Goal: Information Seeking & Learning: Check status

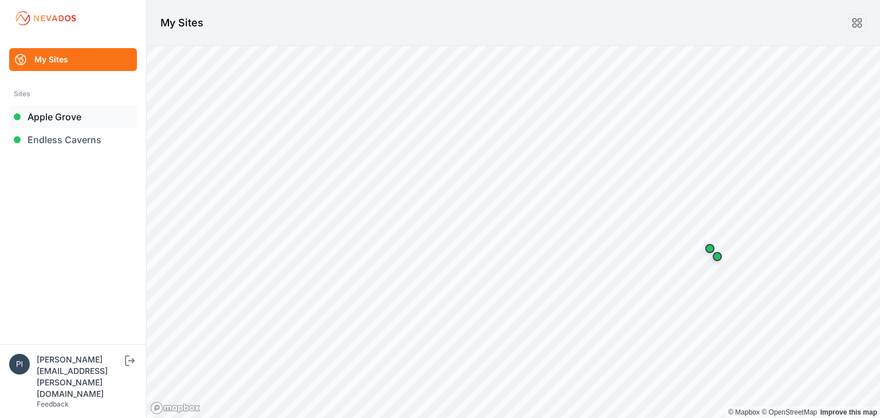
click at [95, 120] on link "Apple Grove" at bounding box center [73, 116] width 128 height 23
click at [84, 138] on link "Endless Caverns" at bounding box center [73, 139] width 128 height 23
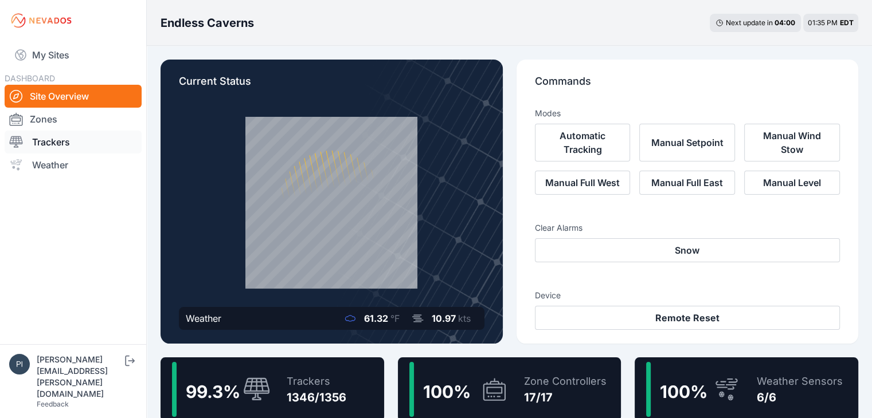
click at [76, 145] on link "Trackers" at bounding box center [73, 142] width 137 height 23
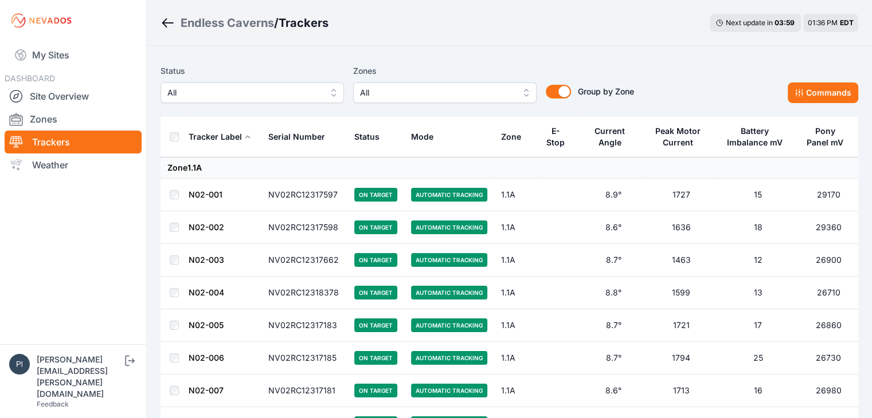
click at [227, 95] on span "All" at bounding box center [244, 93] width 154 height 14
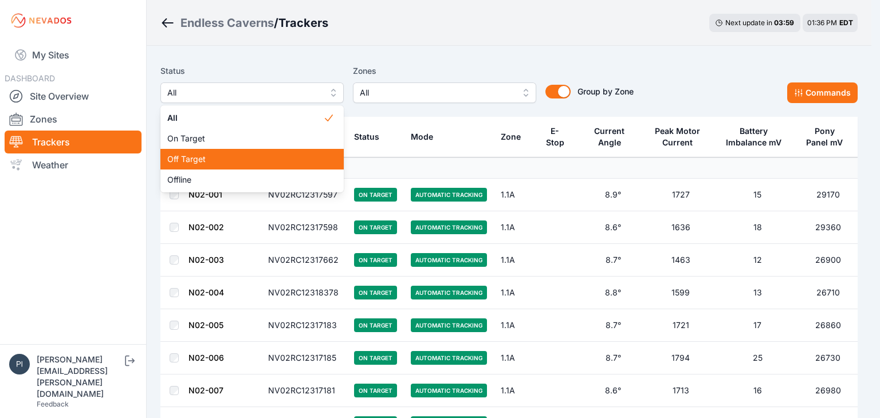
click at [218, 152] on div "Off Target" at bounding box center [251, 159] width 183 height 21
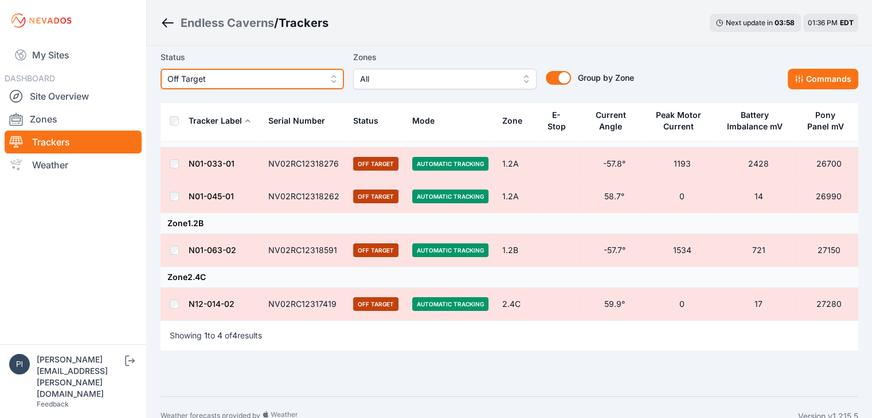
scroll to position [48, 0]
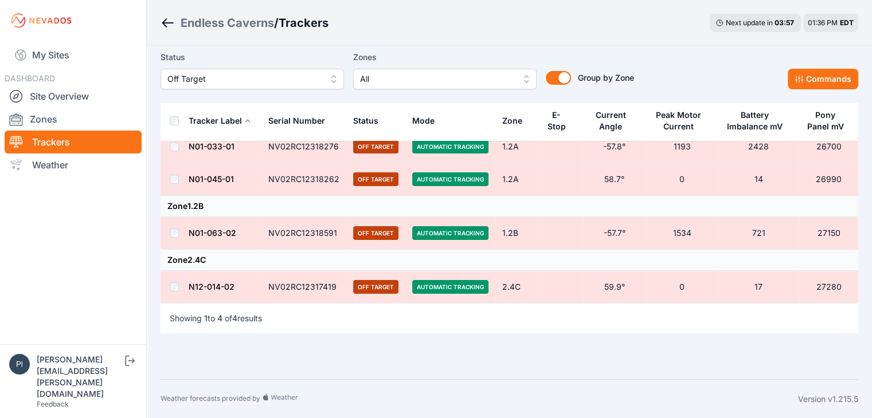
click at [393, 322] on div "Showing 1 to 4 of 4 results" at bounding box center [508, 318] width 697 height 30
click at [623, 54] on div "Group by Zone Group by Zone" at bounding box center [584, 69] width 97 height 39
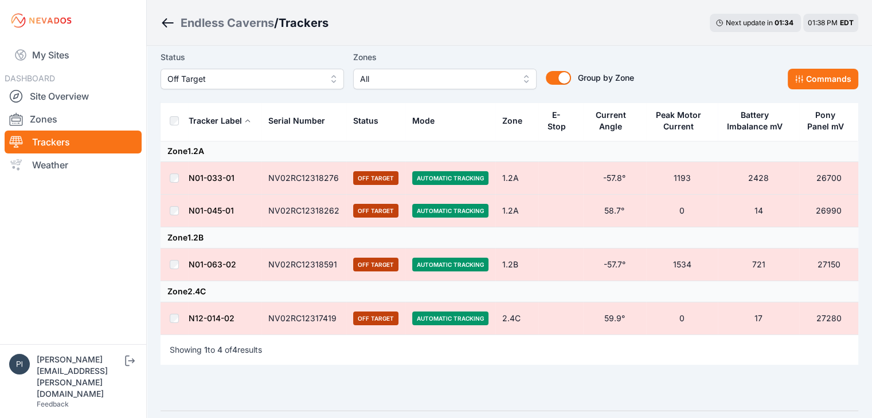
scroll to position [0, 0]
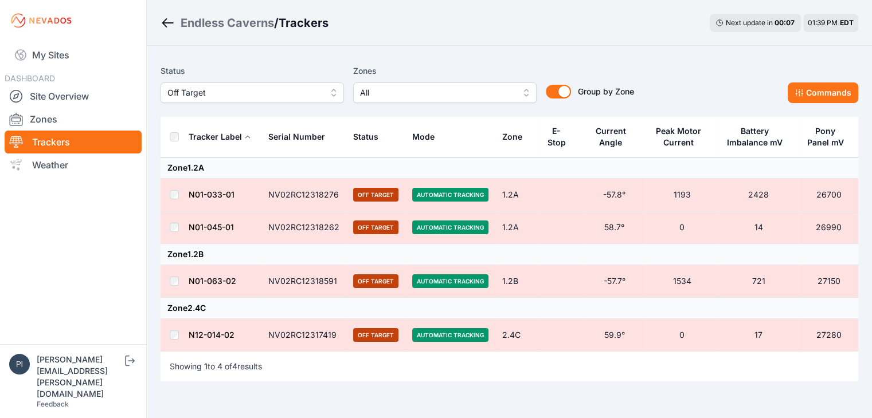
click at [287, 102] on button "Off Target" at bounding box center [251, 93] width 183 height 21
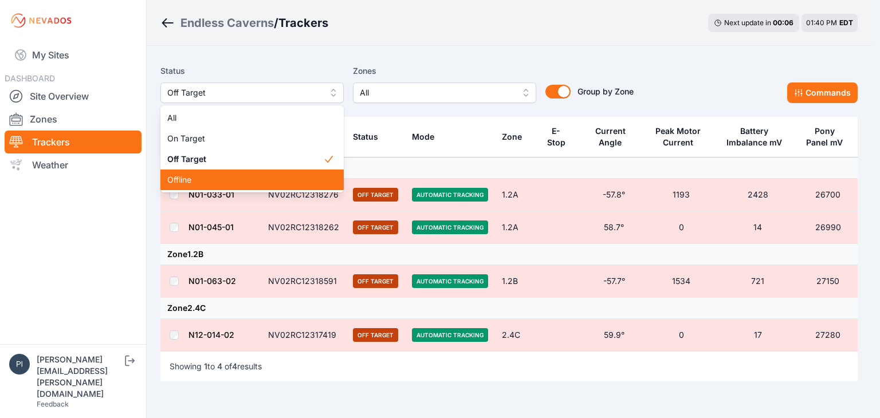
click at [218, 175] on span "Offline" at bounding box center [245, 179] width 156 height 11
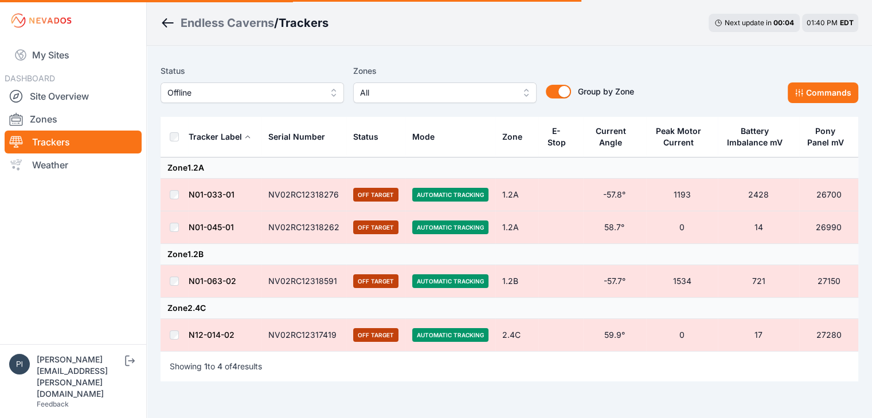
click at [283, 55] on div "Status Offline Zones All Group by Zone Group by Zone Commands Tracker Label Ser…" at bounding box center [509, 237] width 725 height 382
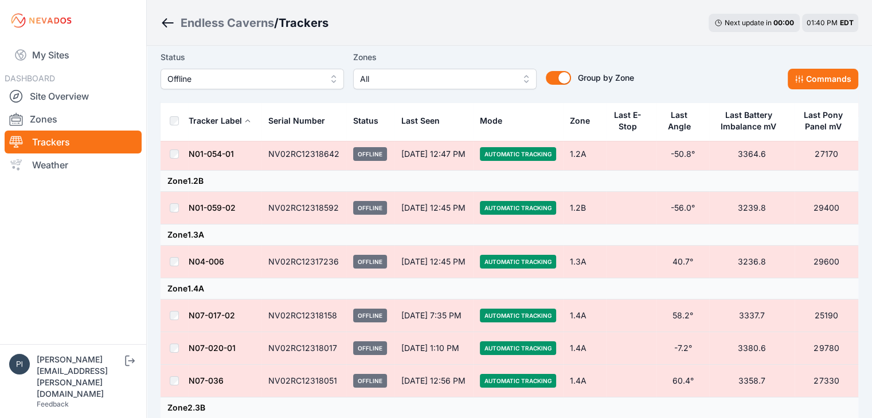
scroll to position [115, 0]
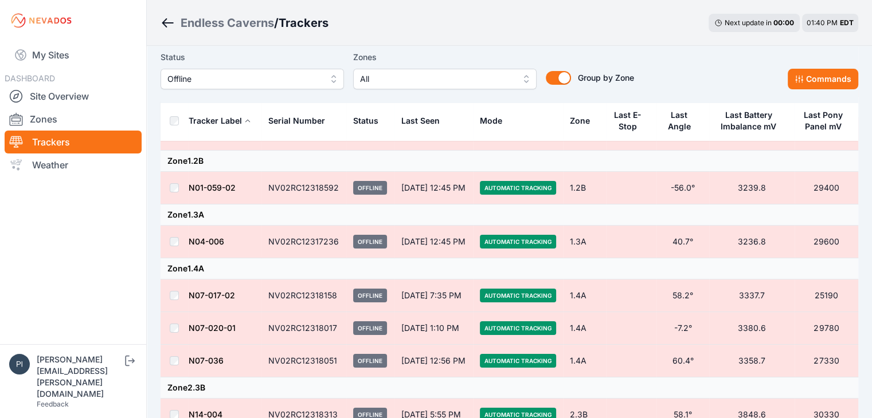
click at [232, 302] on td "N07-017-02" at bounding box center [224, 296] width 73 height 33
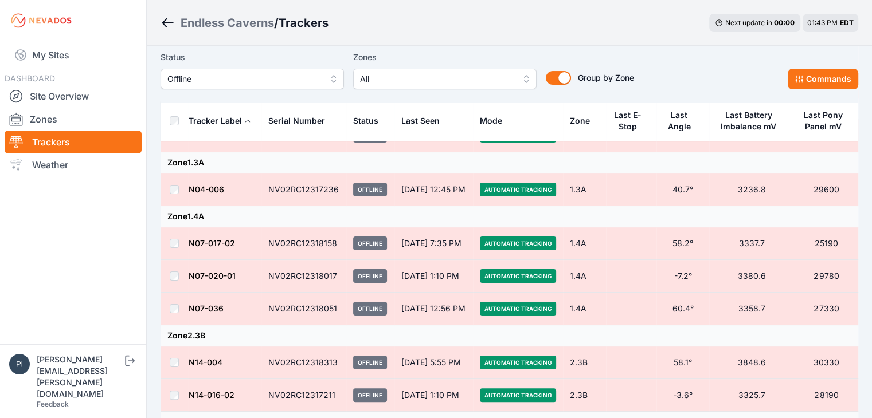
scroll to position [0, 0]
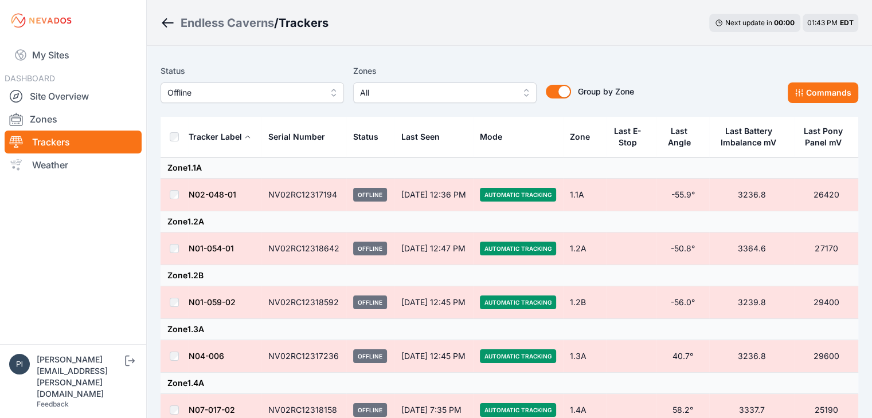
click at [228, 87] on span "Offline" at bounding box center [244, 93] width 154 height 14
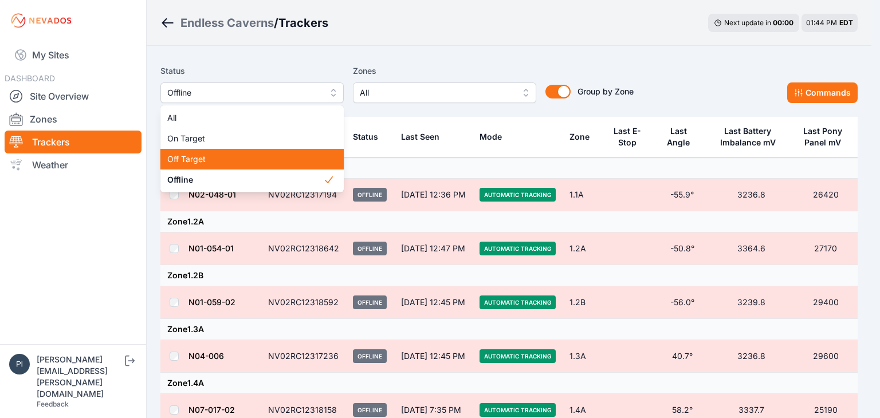
click at [224, 160] on span "Off Target" at bounding box center [245, 159] width 156 height 11
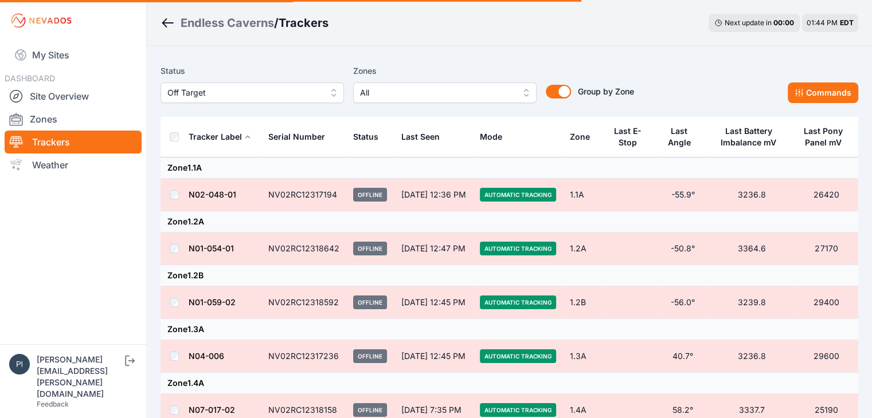
click at [204, 88] on span "Off Target" at bounding box center [244, 93] width 154 height 14
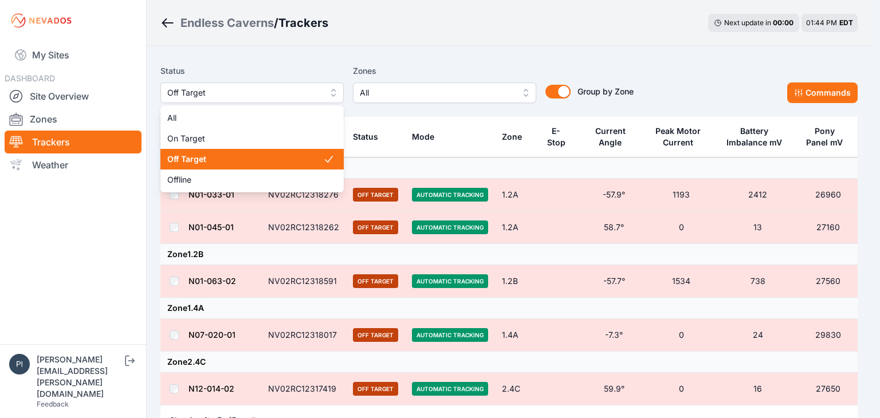
click at [213, 162] on span "Off Target" at bounding box center [245, 159] width 156 height 11
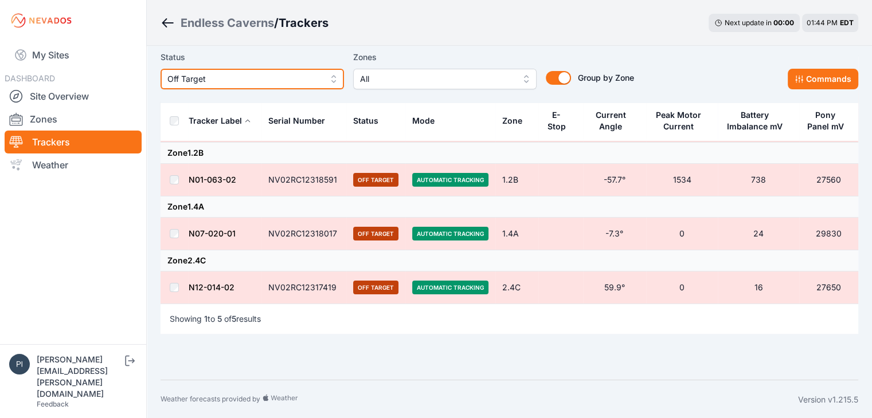
scroll to position [44, 0]
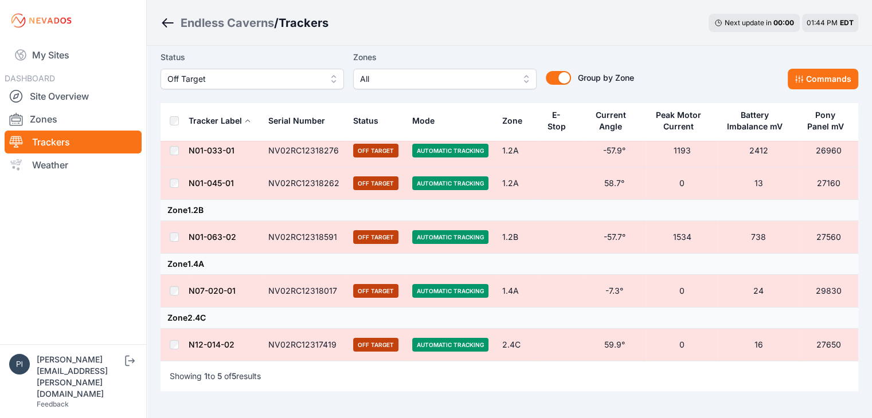
click at [212, 205] on td "Zone 1.2B" at bounding box center [508, 210] width 697 height 21
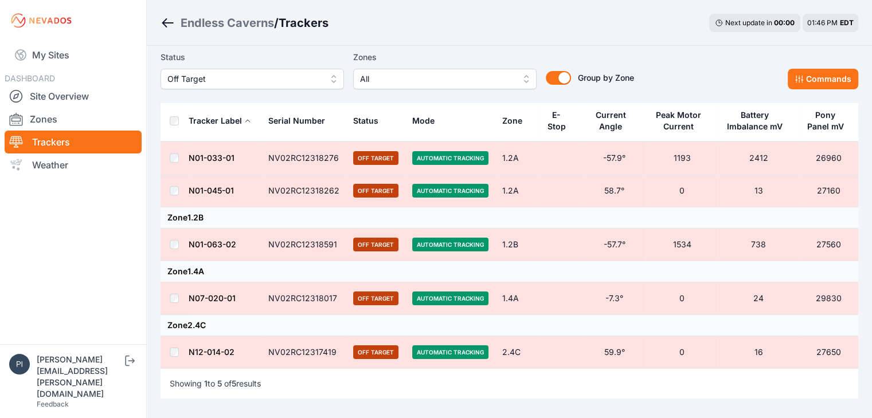
scroll to position [57, 0]
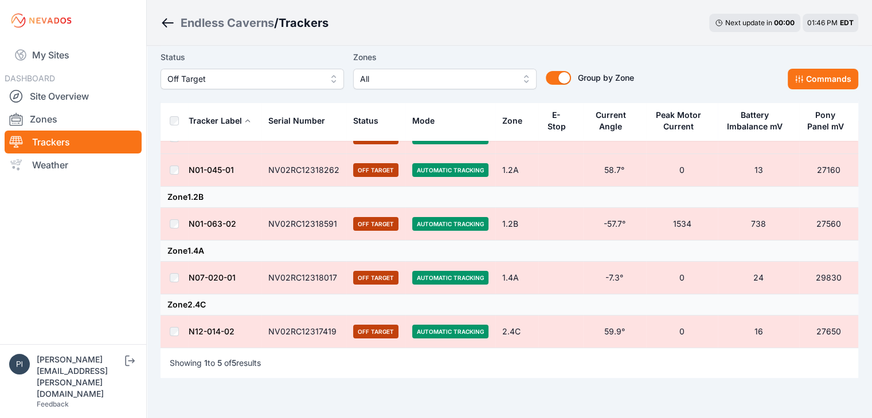
click at [279, 83] on span "Off Target" at bounding box center [244, 79] width 154 height 14
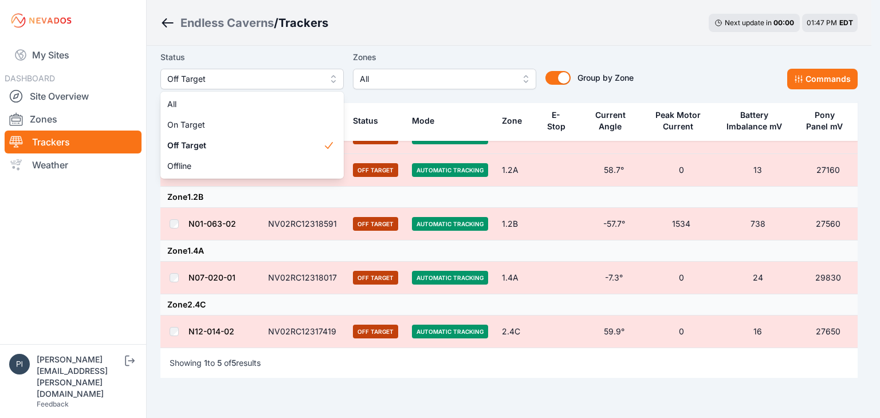
click at [401, 44] on main "Status Off Target All On Target Off Target Offline Zones All Group by Zone Grou…" at bounding box center [508, 197] width 697 height 390
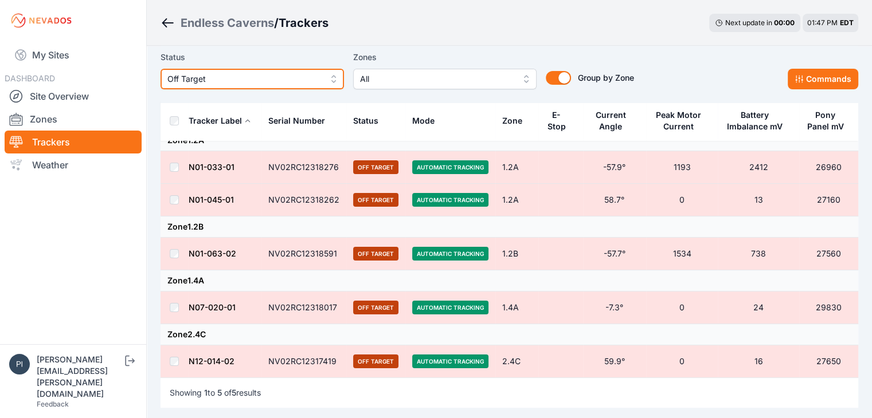
scroll to position [0, 0]
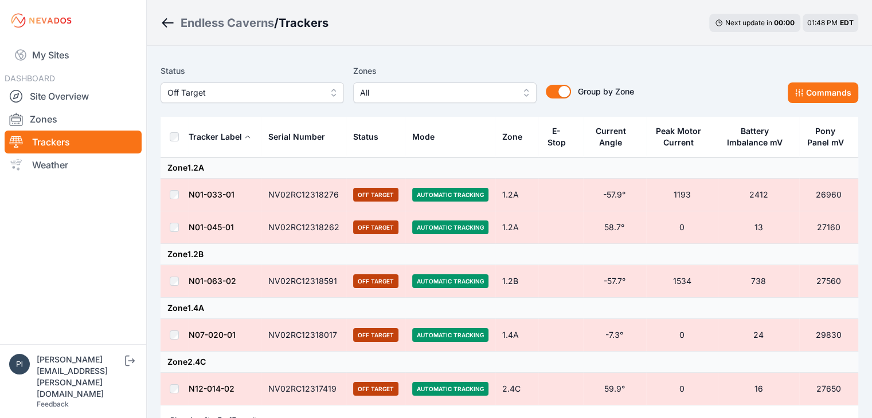
click at [264, 99] on span "Off Target" at bounding box center [244, 93] width 154 height 14
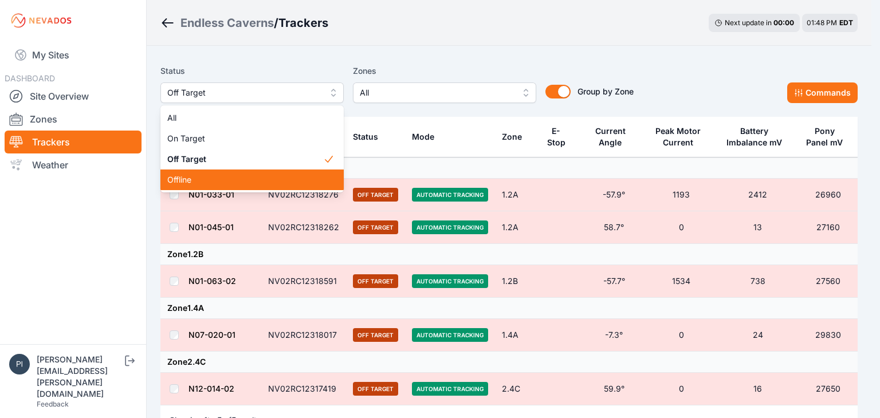
click at [222, 178] on span "Offline" at bounding box center [245, 179] width 156 height 11
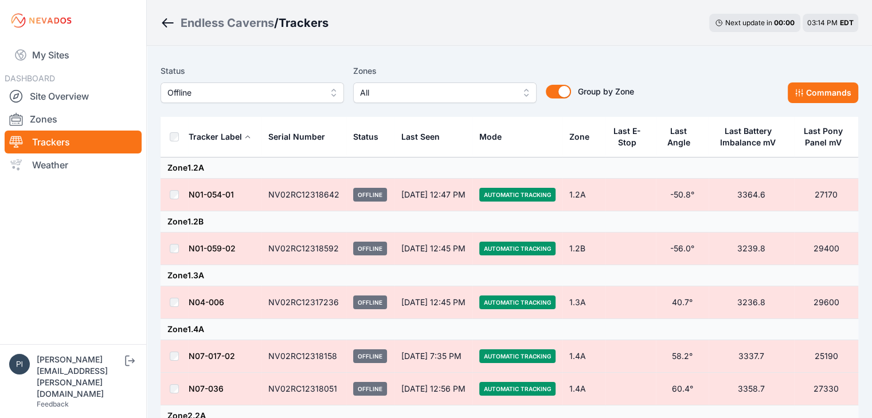
click at [266, 275] on td "Zone 1.3A" at bounding box center [508, 275] width 697 height 21
click at [179, 195] on td at bounding box center [174, 195] width 28 height 33
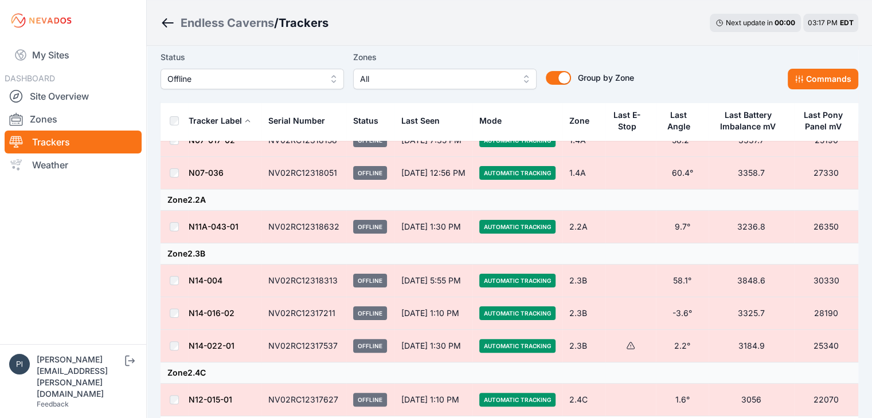
scroll to position [229, 0]
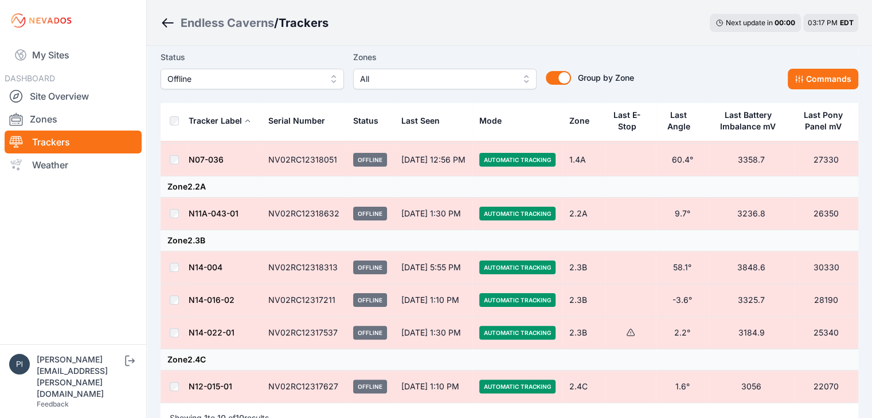
click at [181, 301] on td at bounding box center [174, 300] width 28 height 33
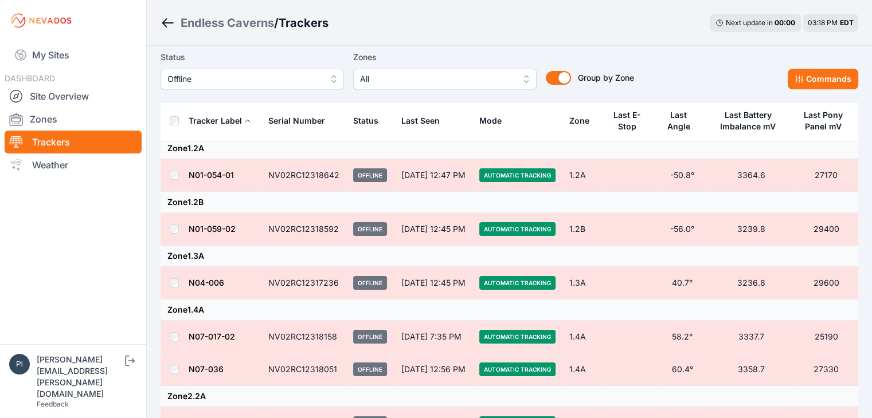
scroll to position [0, 0]
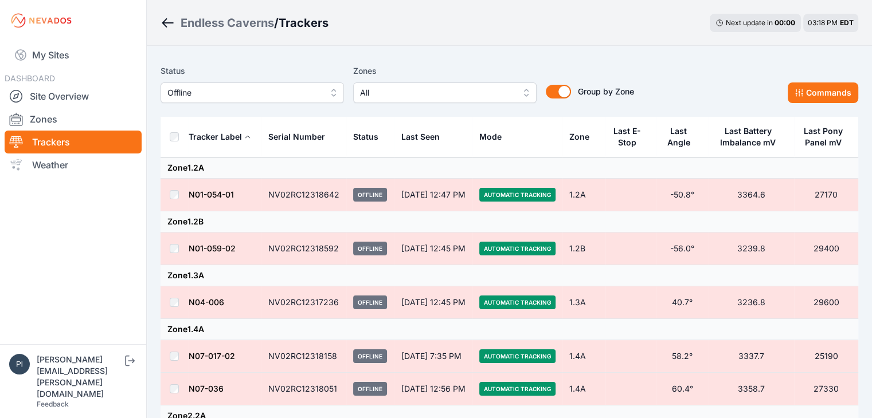
drag, startPoint x: 252, startPoint y: 88, endPoint x: 253, endPoint y: 101, distance: 13.8
click at [252, 88] on span "Offline" at bounding box center [244, 93] width 154 height 14
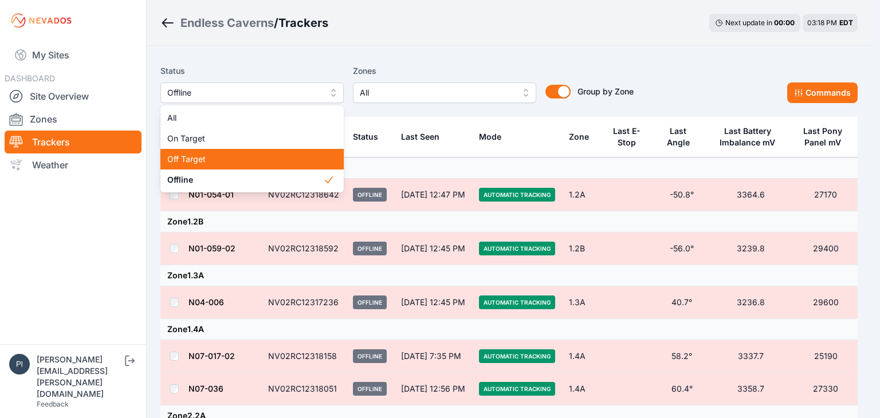
click at [220, 155] on span "Off Target" at bounding box center [245, 159] width 156 height 11
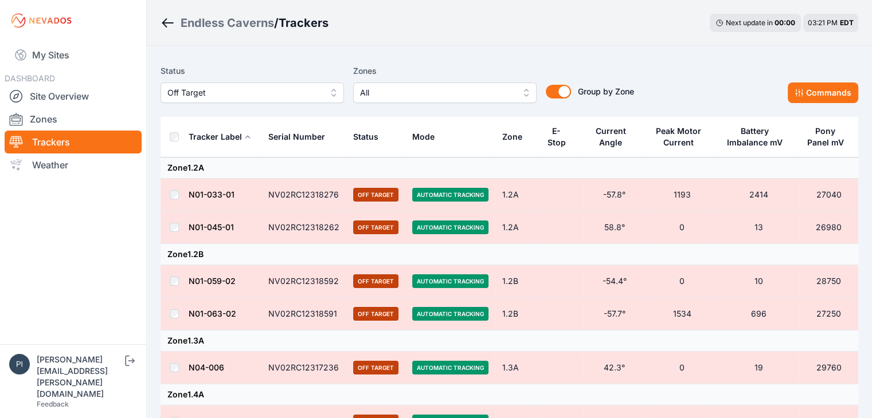
click at [226, 91] on span "Off Target" at bounding box center [244, 93] width 154 height 14
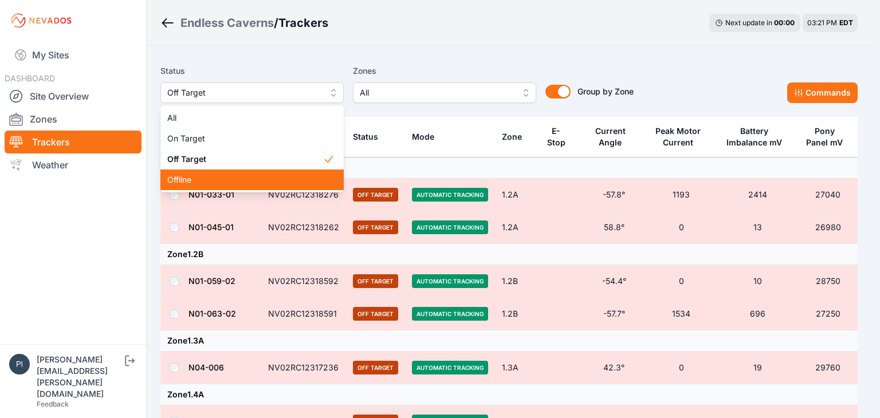
click at [218, 175] on span "Offline" at bounding box center [245, 179] width 156 height 11
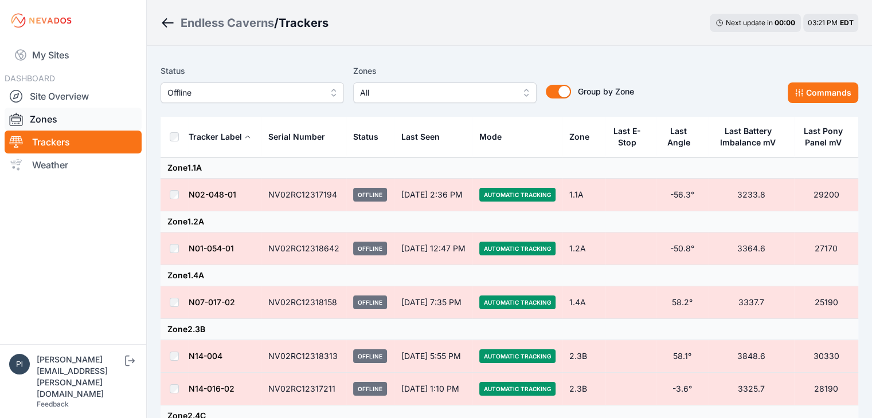
drag, startPoint x: 86, startPoint y: 121, endPoint x: 99, endPoint y: 123, distance: 12.7
click at [86, 121] on link "Zones" at bounding box center [73, 119] width 137 height 23
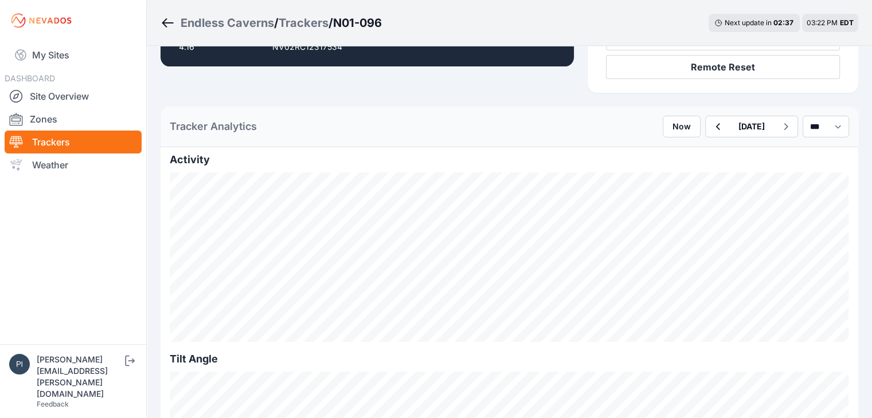
scroll to position [229, 0]
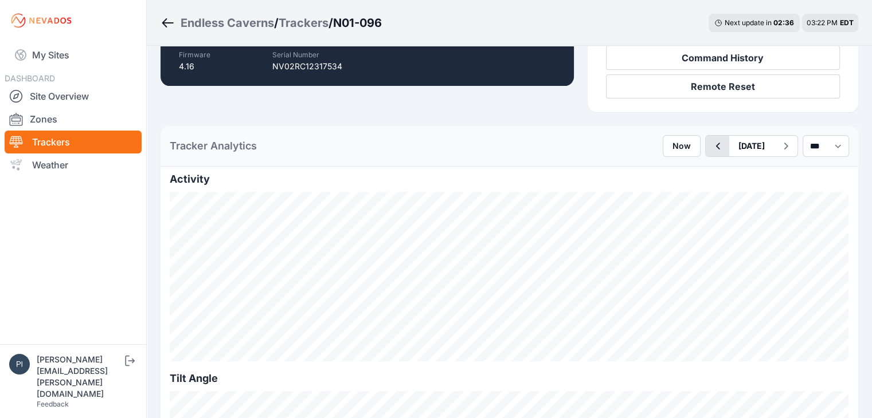
click at [716, 143] on icon "button" at bounding box center [718, 146] width 4 height 7
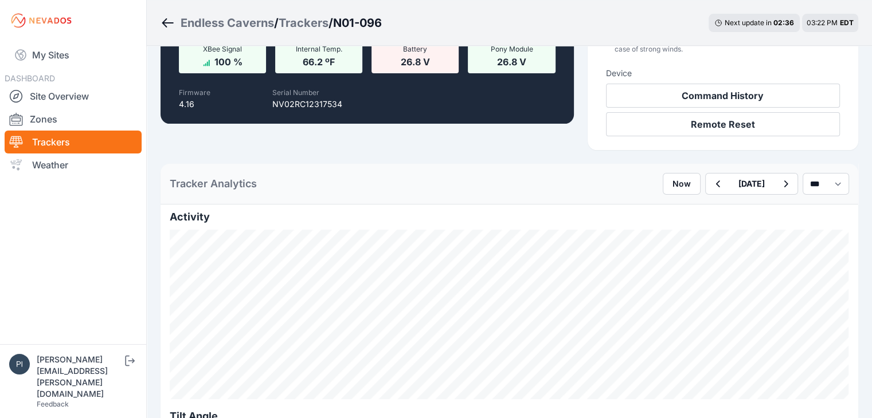
scroll to position [172, 0]
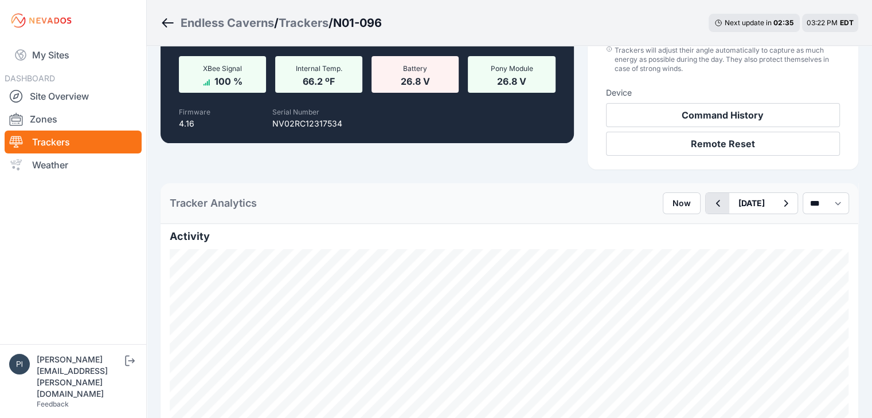
click at [710, 197] on icon "button" at bounding box center [717, 204] width 14 height 14
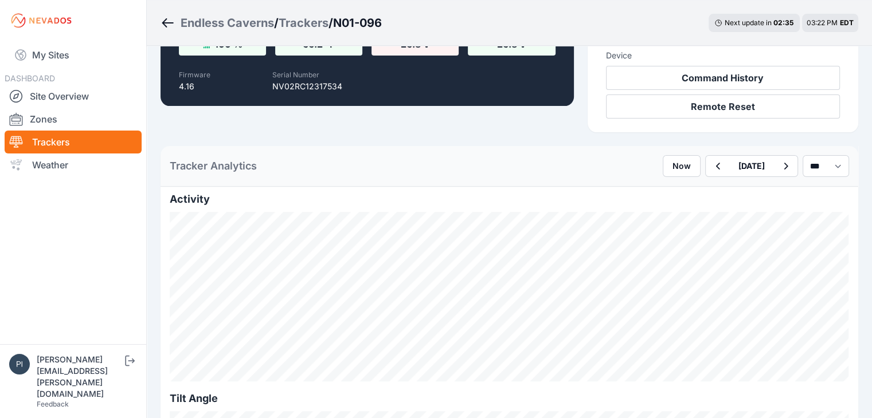
scroll to position [229, 0]
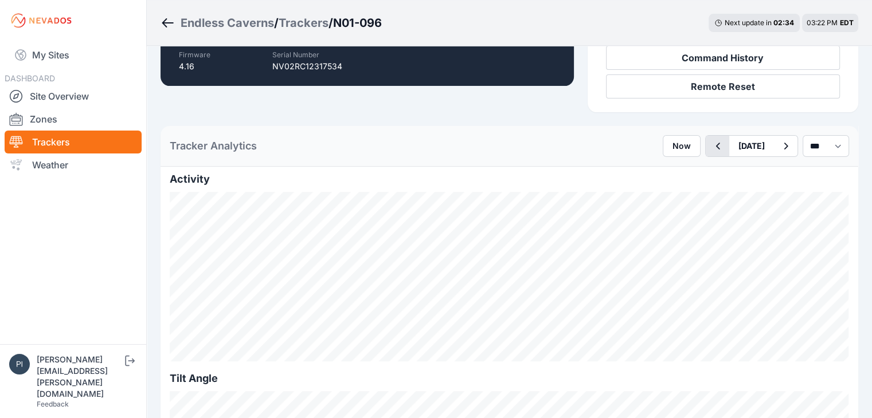
click at [710, 139] on icon "button" at bounding box center [717, 146] width 14 height 14
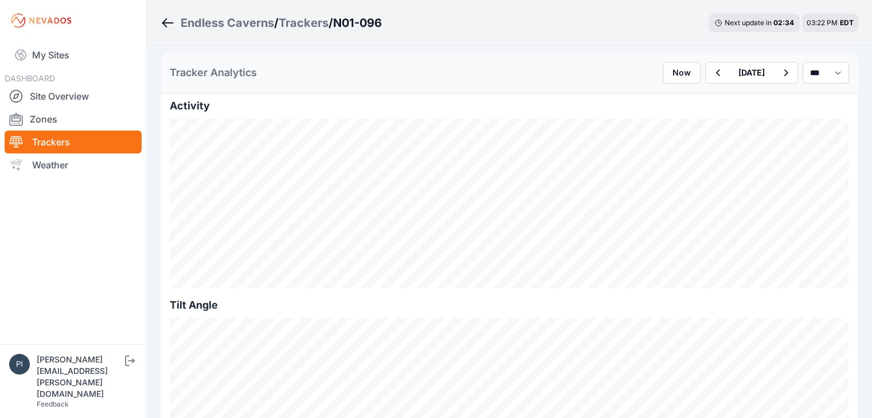
scroll to position [344, 0]
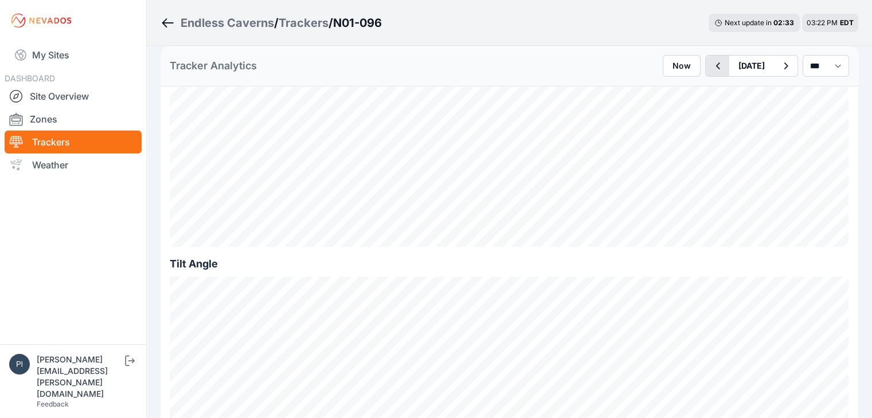
click at [710, 69] on icon "button" at bounding box center [717, 66] width 14 height 14
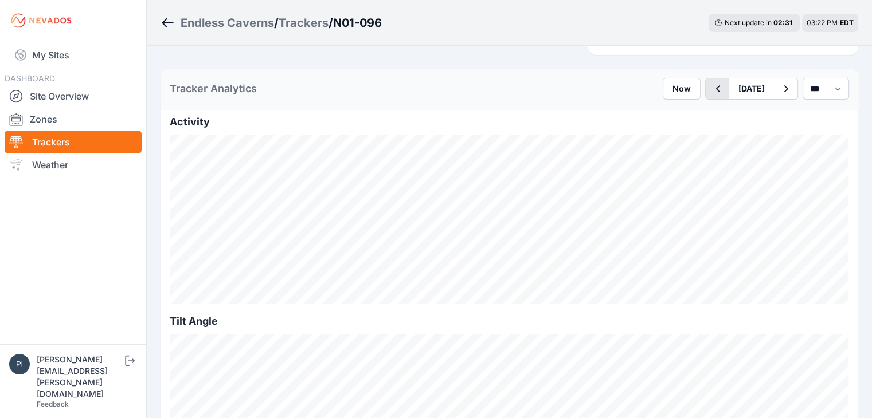
click at [710, 82] on icon "button" at bounding box center [717, 89] width 14 height 14
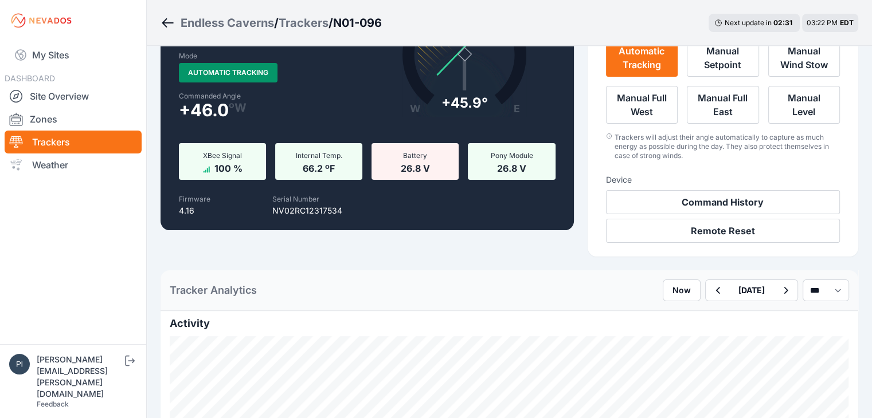
scroll to position [287, 0]
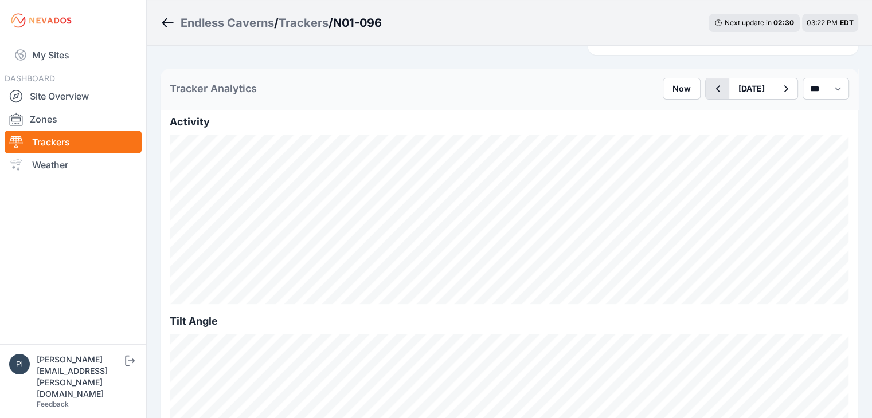
click at [710, 82] on icon "button" at bounding box center [717, 89] width 14 height 14
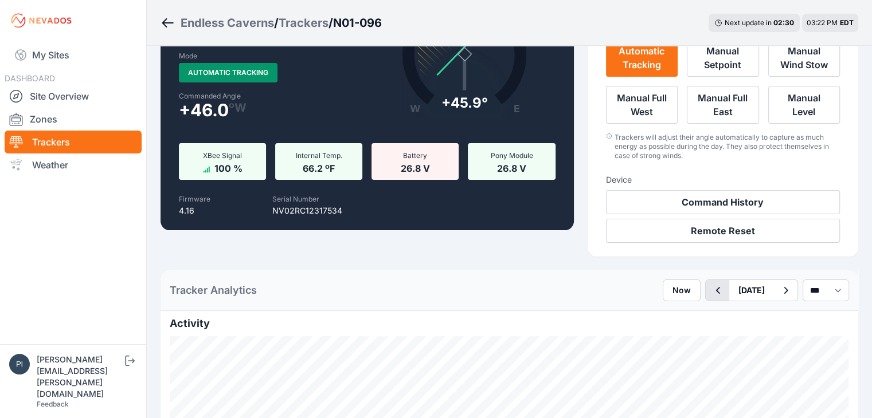
scroll to position [287, 0]
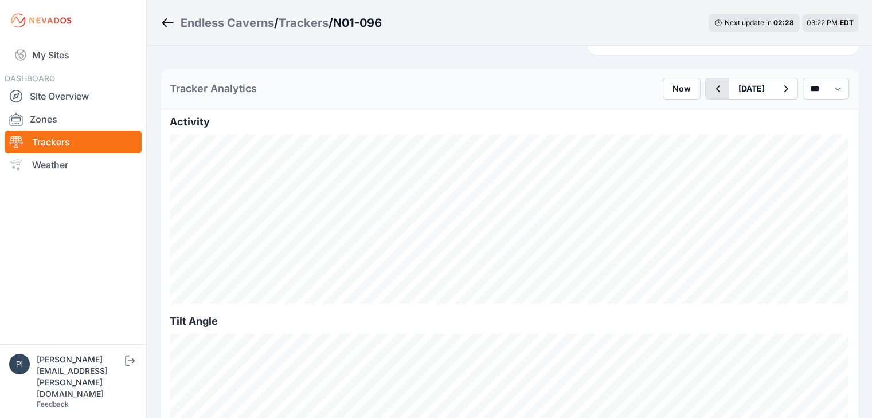
click at [710, 82] on icon "button" at bounding box center [717, 89] width 14 height 14
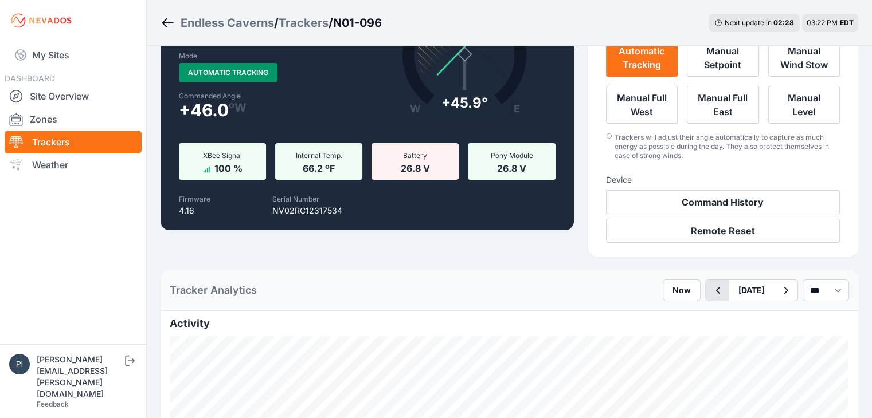
scroll to position [287, 0]
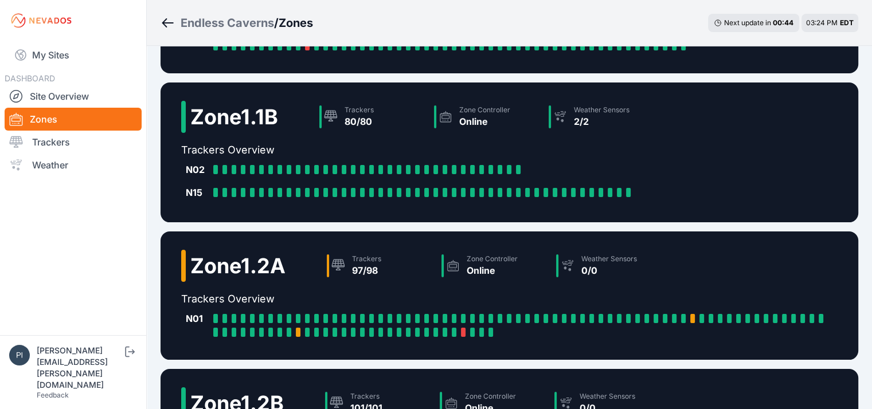
scroll to position [309, 0]
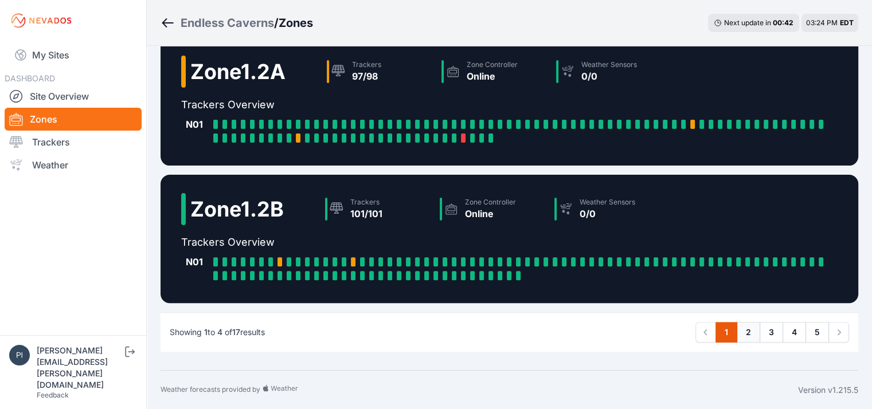
click at [753, 339] on link "2" at bounding box center [747, 332] width 23 height 21
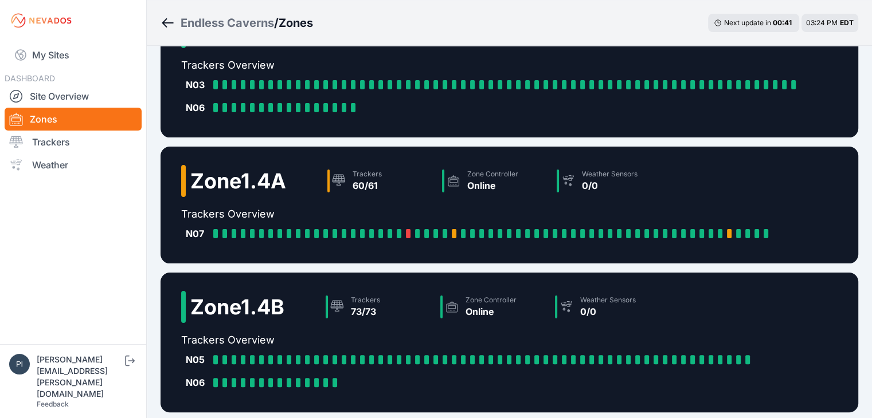
scroll to position [312, 0]
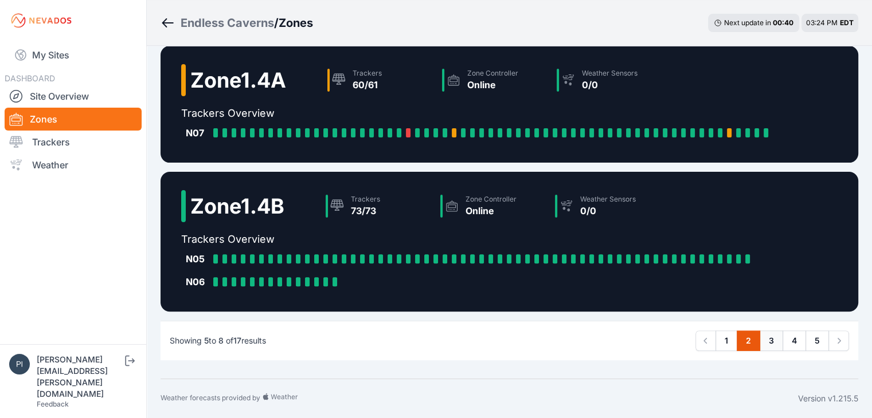
click at [766, 339] on link "3" at bounding box center [770, 341] width 23 height 21
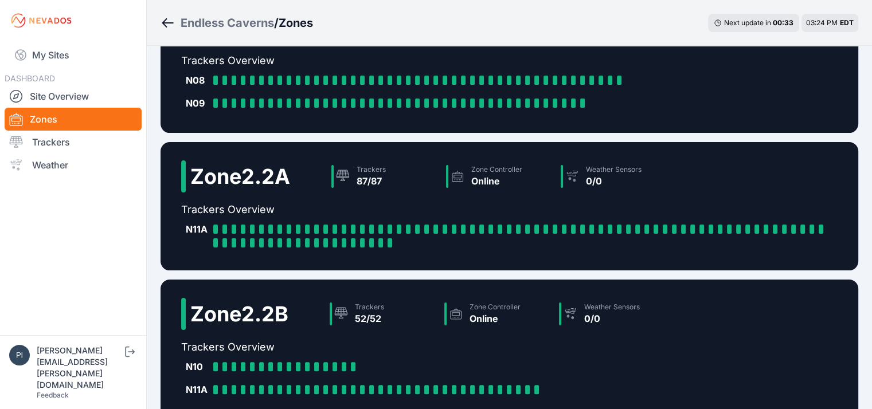
scroll to position [320, 0]
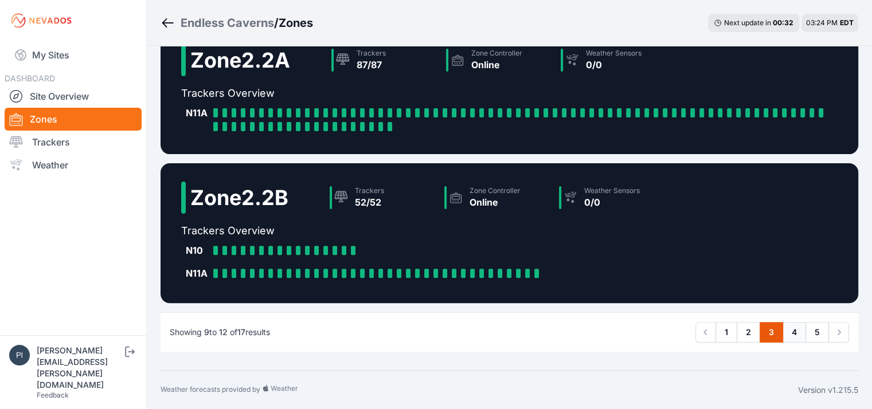
click at [787, 333] on link "4" at bounding box center [793, 332] width 23 height 21
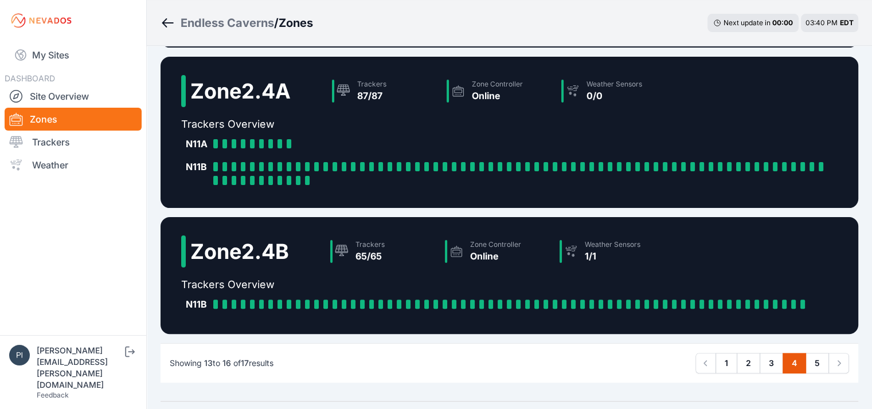
scroll to position [287, 0]
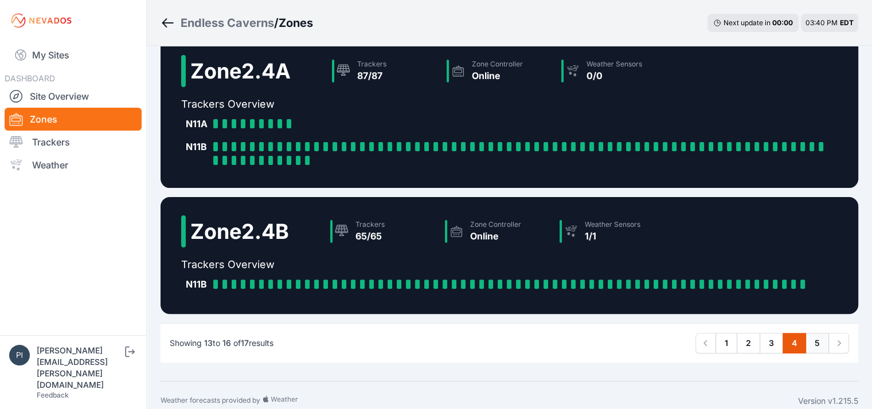
click at [814, 344] on link "5" at bounding box center [816, 343] width 23 height 21
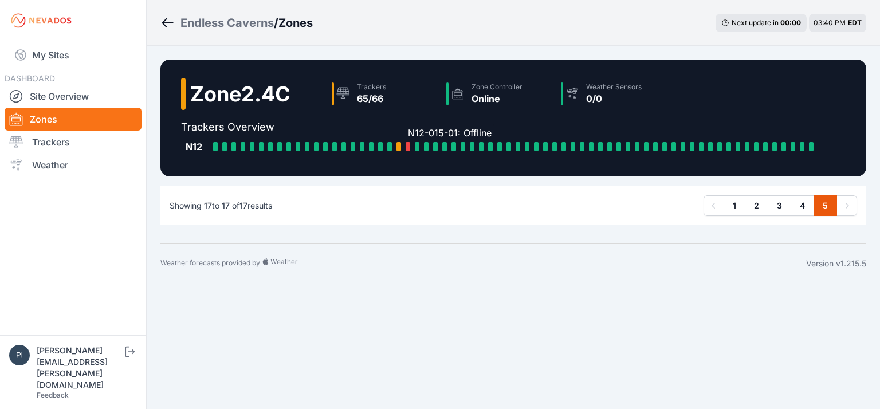
click at [409, 148] on div at bounding box center [408, 146] width 5 height 9
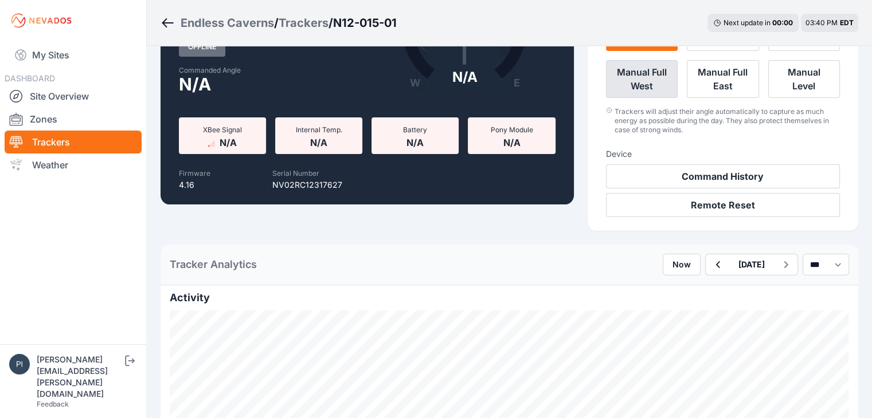
scroll to position [229, 0]
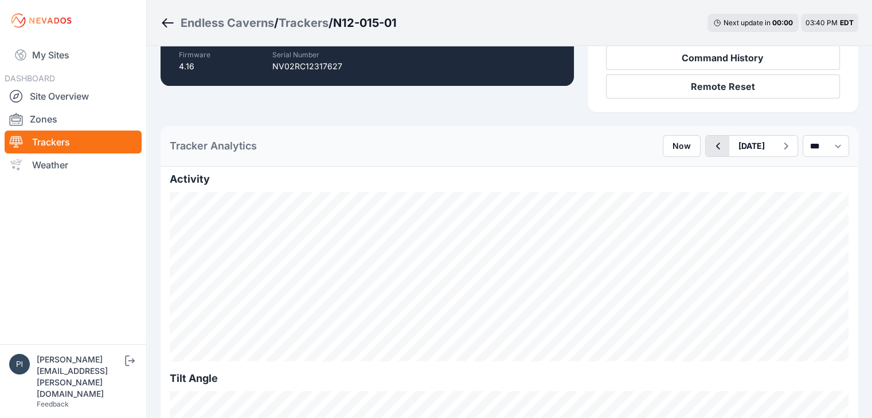
click at [710, 139] on icon "button" at bounding box center [717, 146] width 14 height 14
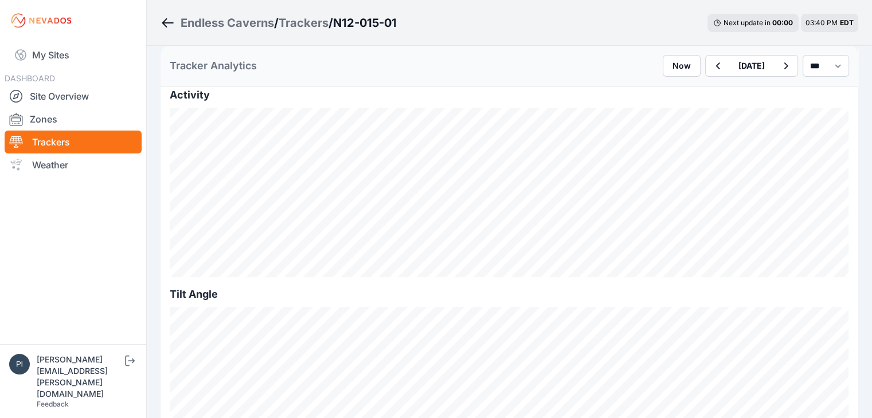
scroll to position [229, 0]
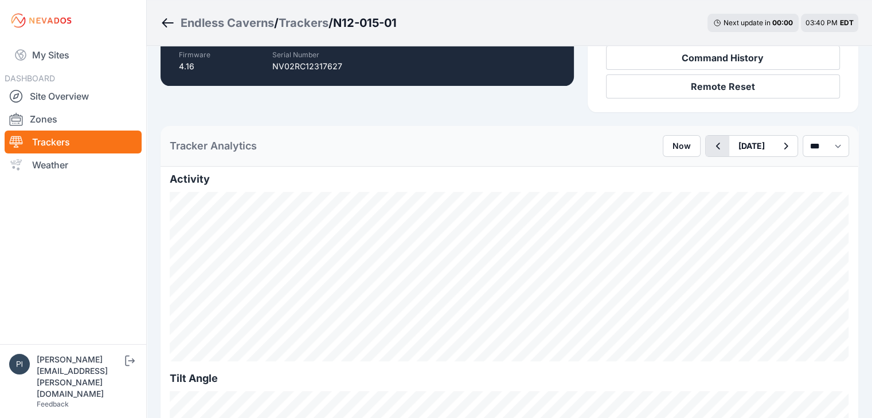
click at [710, 139] on icon "button" at bounding box center [717, 146] width 14 height 14
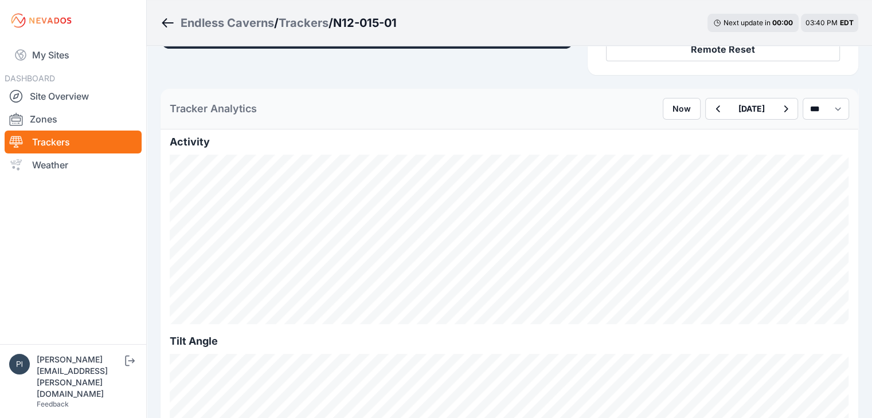
scroll to position [287, 0]
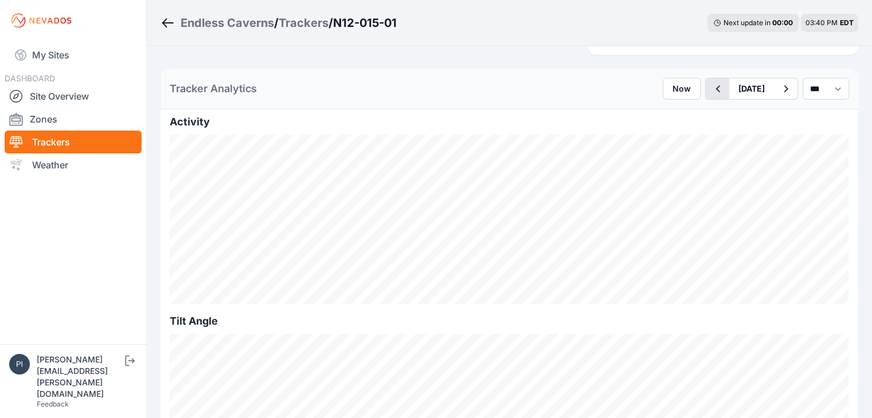
click at [705, 79] on button "button" at bounding box center [716, 89] width 23 height 21
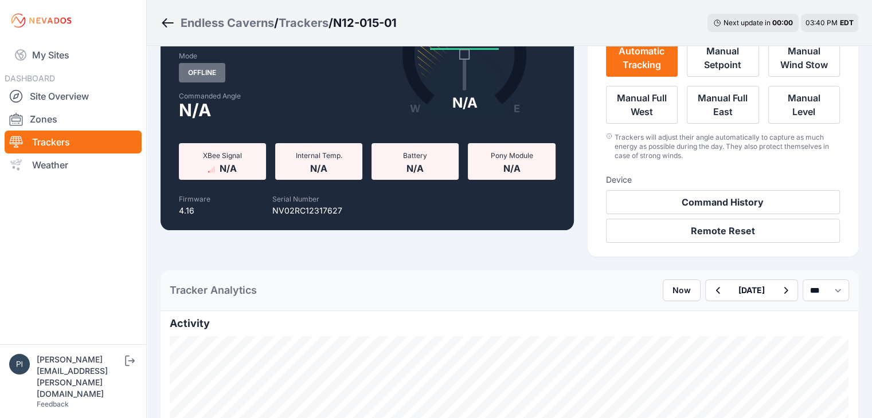
scroll to position [287, 0]
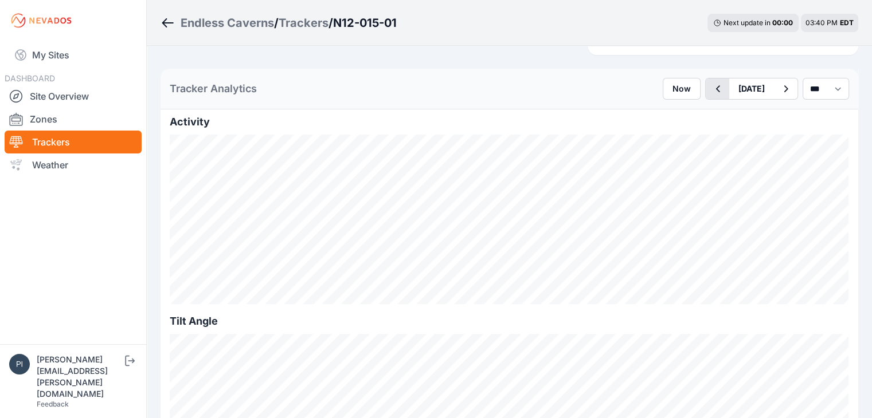
click at [705, 79] on button "button" at bounding box center [716, 89] width 23 height 21
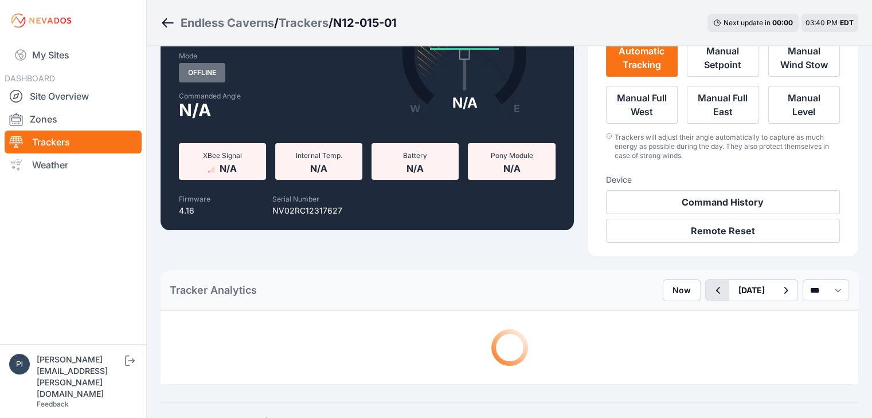
scroll to position [287, 0]
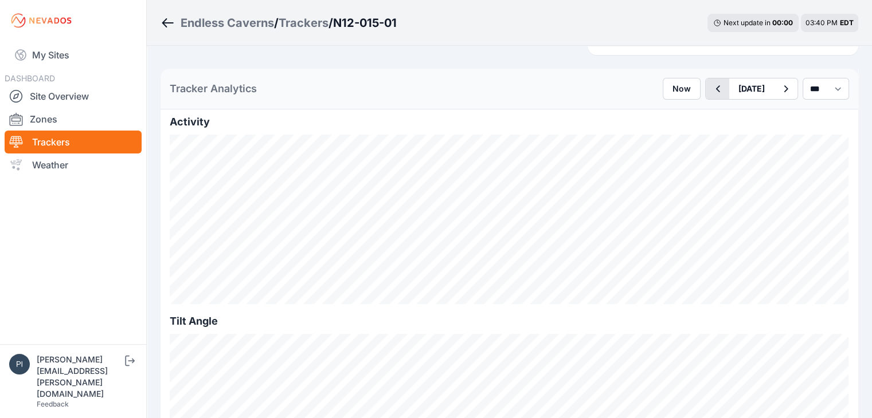
click at [705, 79] on button "button" at bounding box center [716, 89] width 23 height 21
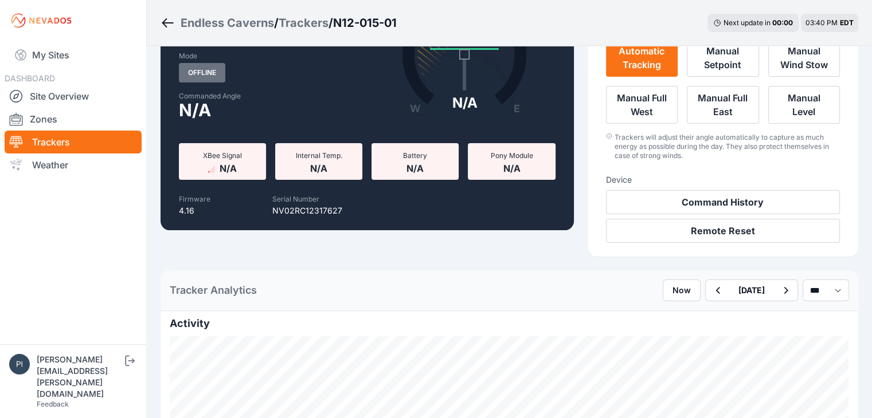
scroll to position [287, 0]
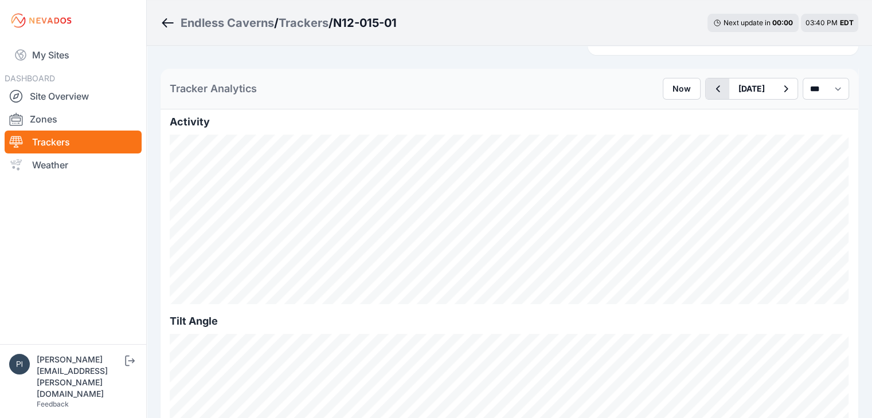
click at [710, 82] on icon "button" at bounding box center [717, 89] width 14 height 14
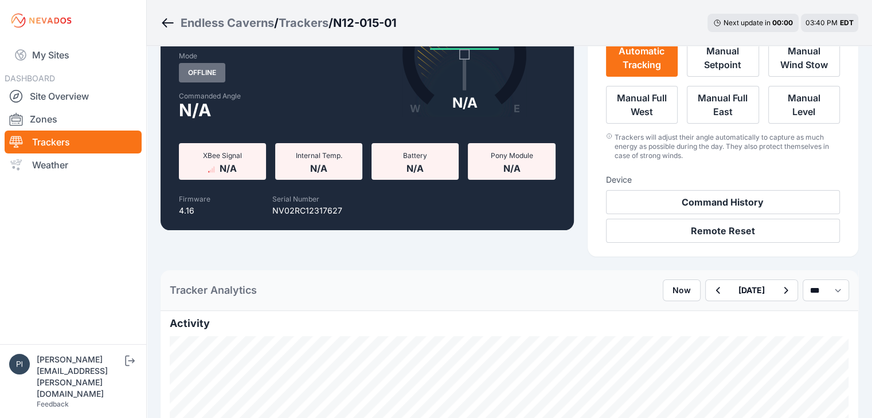
scroll to position [287, 0]
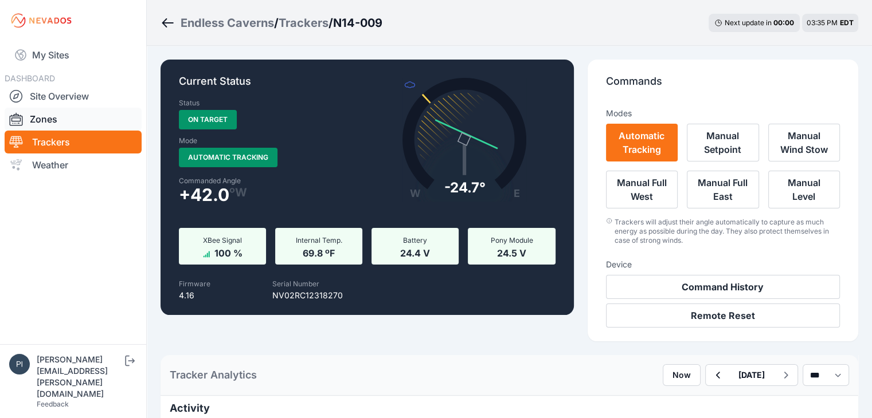
click at [105, 120] on link "Zones" at bounding box center [73, 119] width 137 height 23
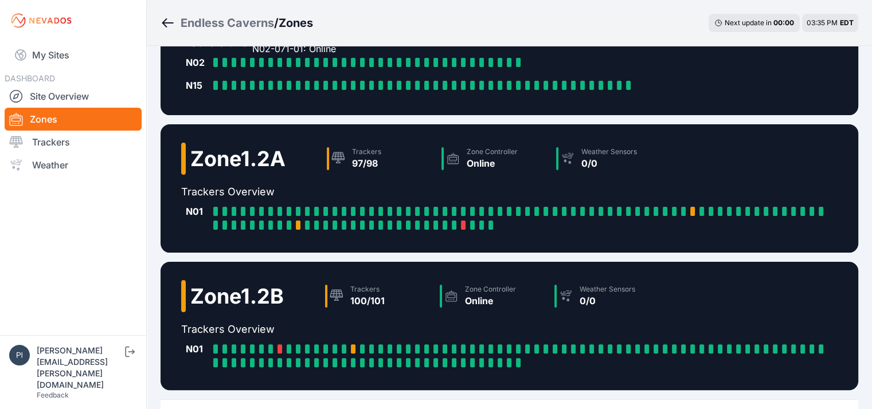
scroll to position [287, 0]
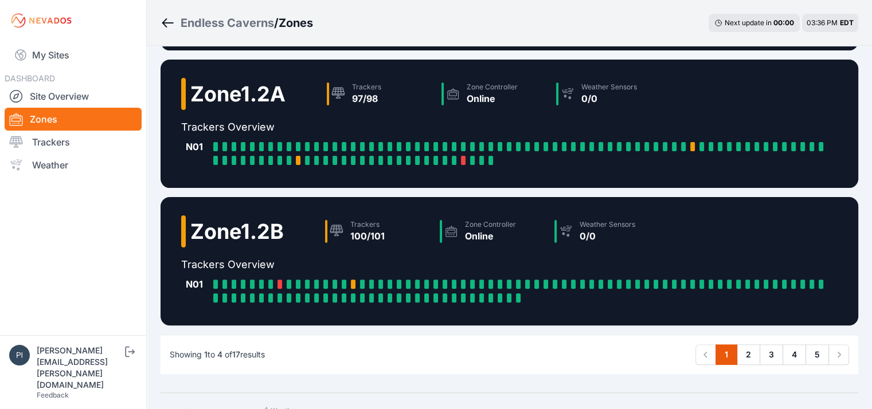
click at [428, 264] on h2 "Trackers Overview" at bounding box center [509, 265] width 656 height 16
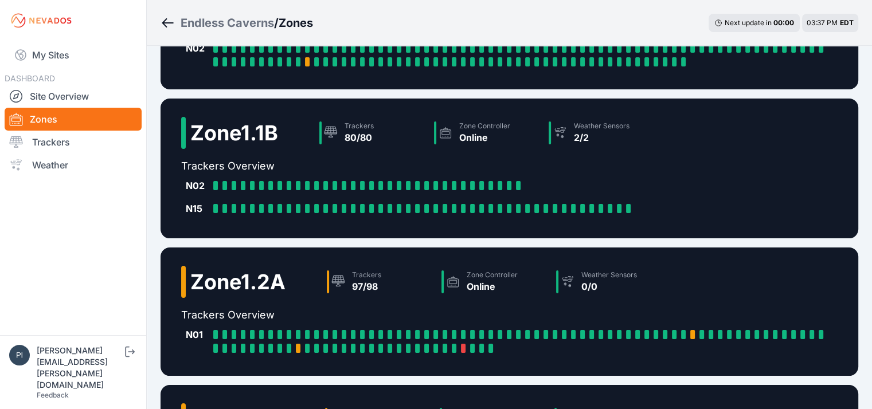
scroll to position [309, 0]
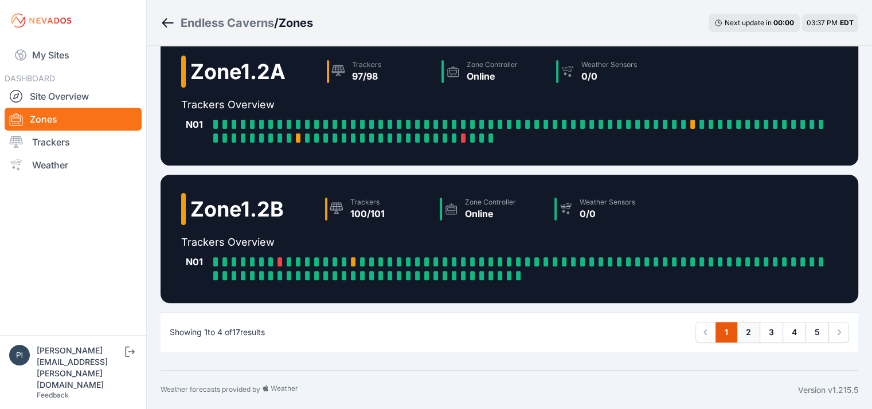
click at [754, 331] on link "2" at bounding box center [747, 332] width 23 height 21
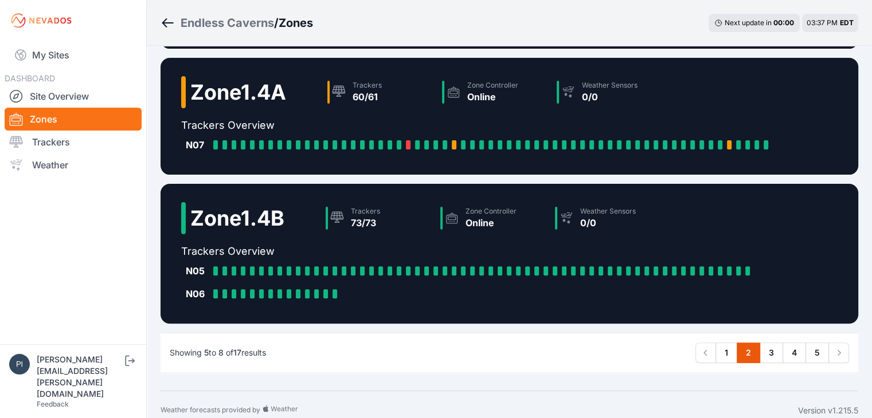
scroll to position [312, 0]
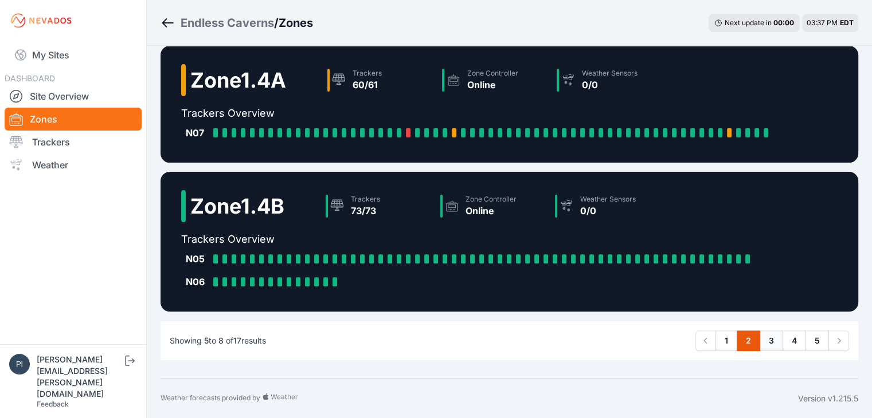
click at [763, 335] on link "3" at bounding box center [770, 341] width 23 height 21
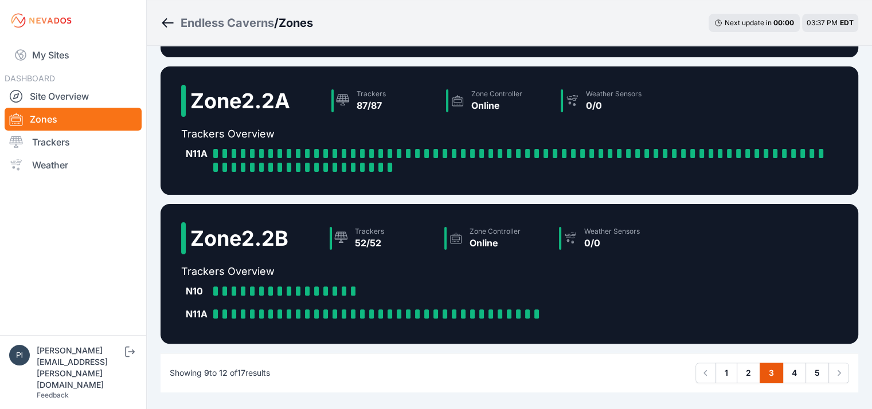
scroll to position [320, 0]
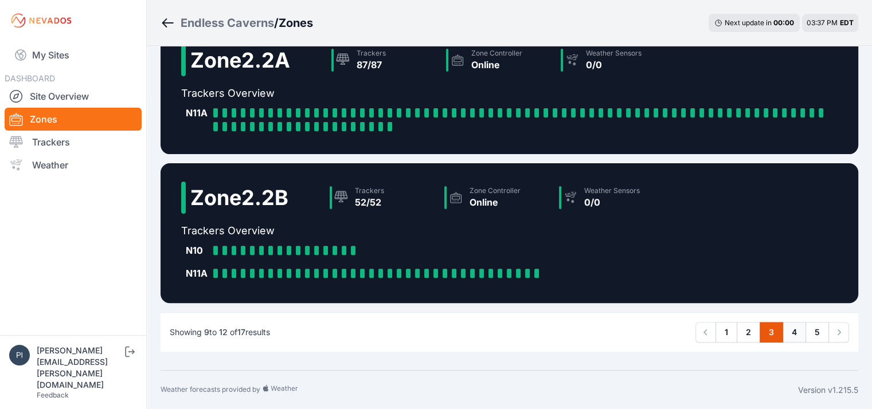
click at [793, 339] on link "4" at bounding box center [793, 332] width 23 height 21
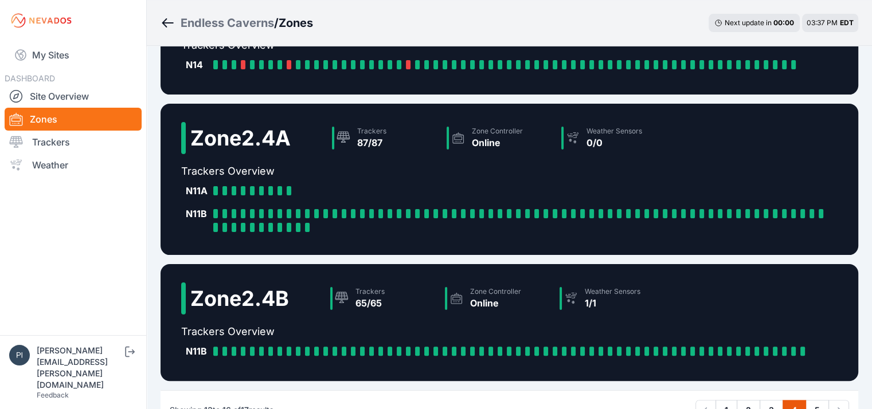
scroll to position [229, 0]
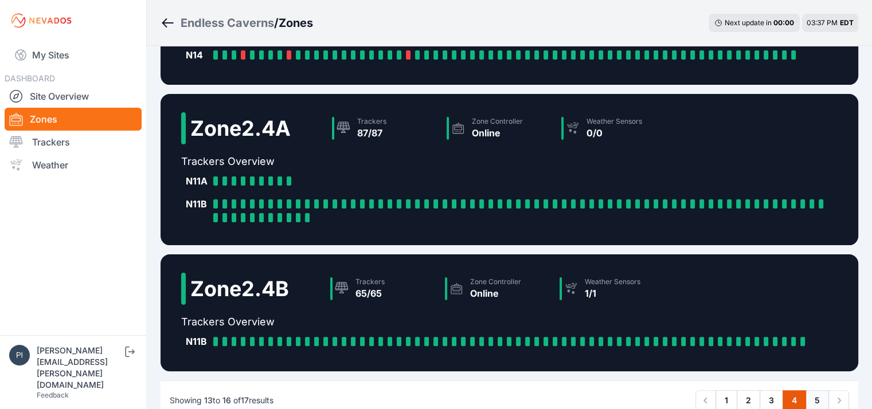
click at [812, 399] on link "5" at bounding box center [816, 400] width 23 height 21
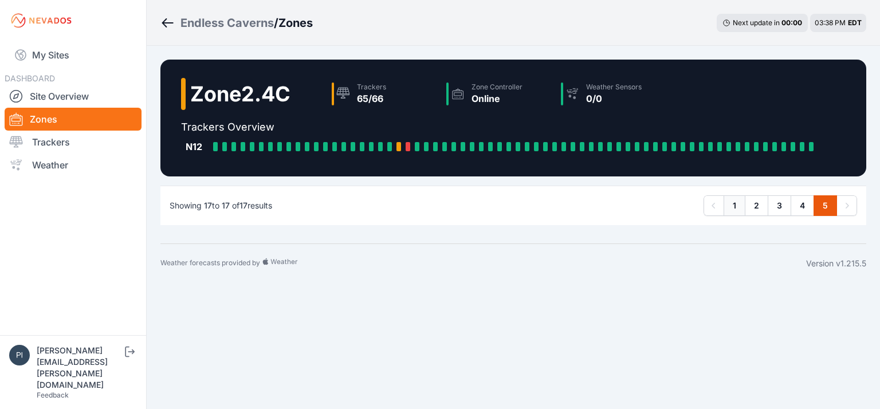
click at [737, 205] on link "1" at bounding box center [735, 205] width 22 height 21
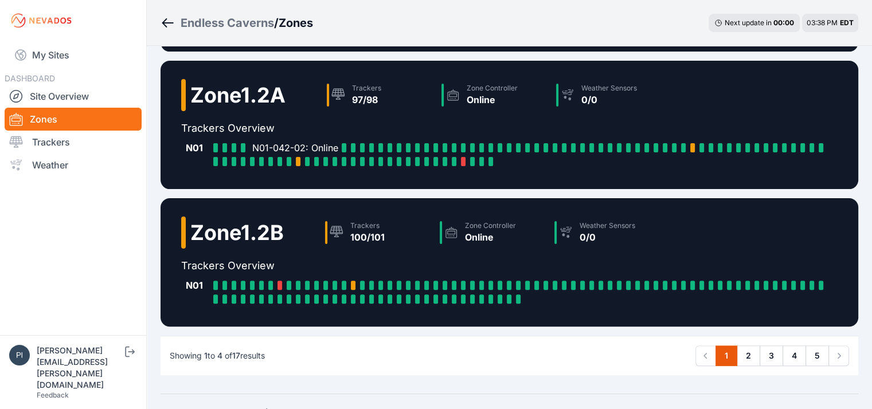
scroll to position [287, 0]
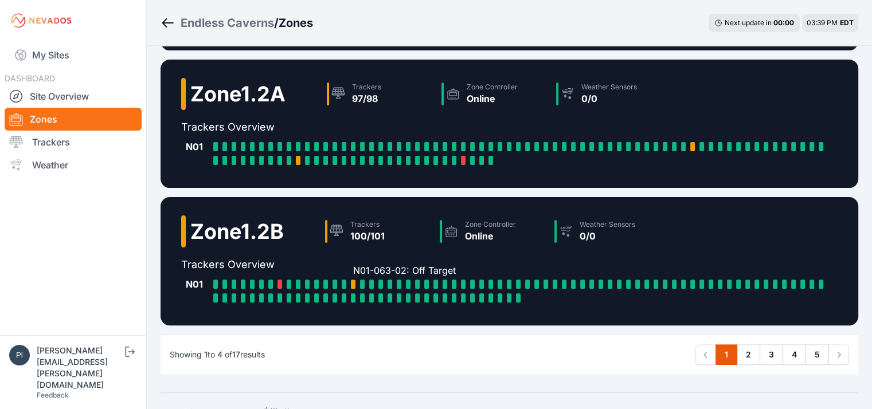
click at [355, 283] on div at bounding box center [353, 284] width 5 height 9
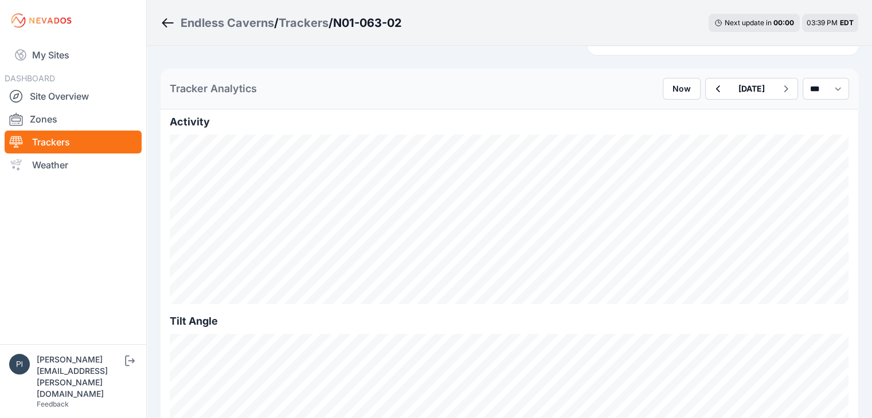
scroll to position [229, 0]
